Goal: Find specific page/section: Find specific page/section

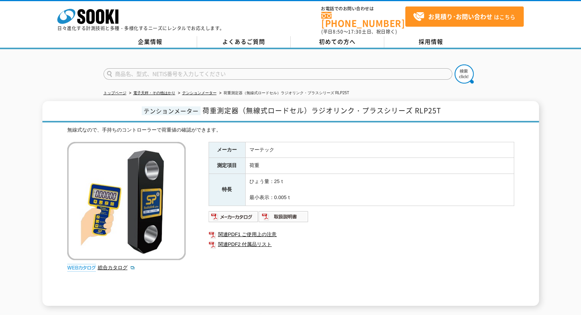
click at [179, 70] on input "text" at bounding box center [277, 73] width 349 height 11
type input "CM4372"
click at [454, 65] on button at bounding box center [463, 74] width 19 height 19
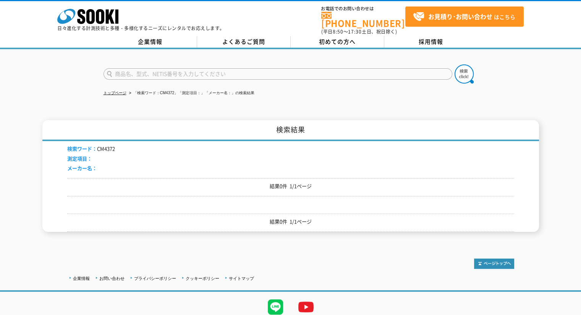
click at [180, 70] on input "text" at bounding box center [277, 73] width 349 height 11
type input "CM4373"
click at [454, 65] on button at bounding box center [463, 74] width 19 height 19
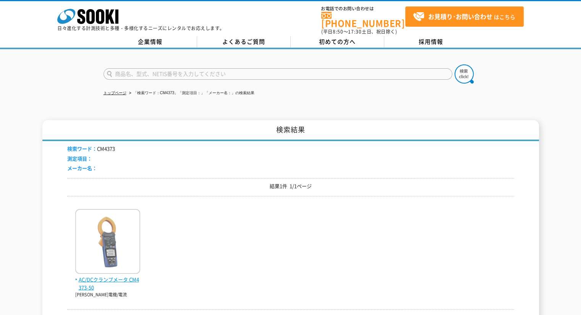
click at [116, 277] on span "AC/DCクランプメータ CM4373-50" at bounding box center [107, 284] width 65 height 16
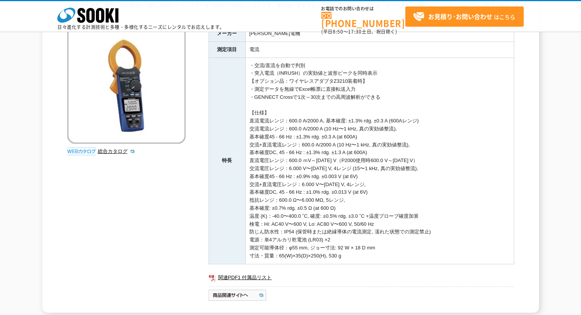
scroll to position [25, 0]
